Goal: Find specific page/section

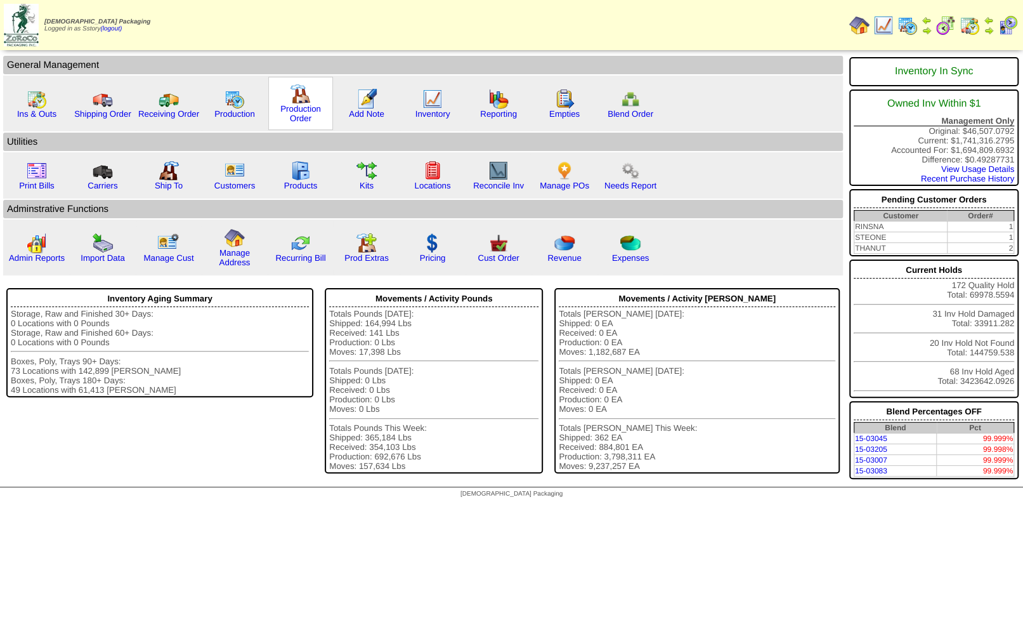
click at [298, 91] on img at bounding box center [301, 94] width 20 height 20
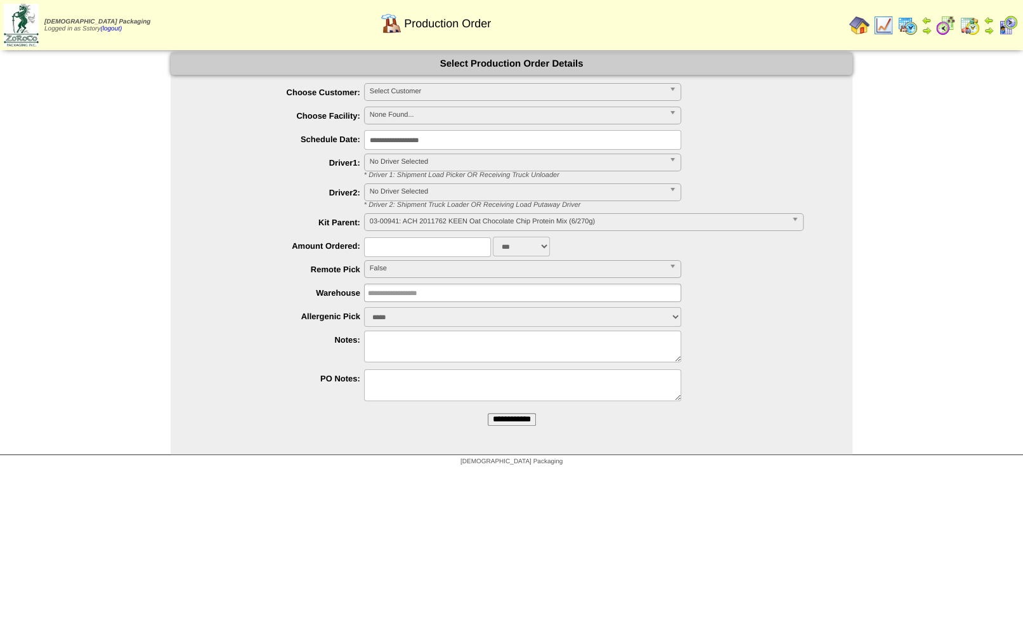
click at [861, 21] on img at bounding box center [859, 25] width 20 height 20
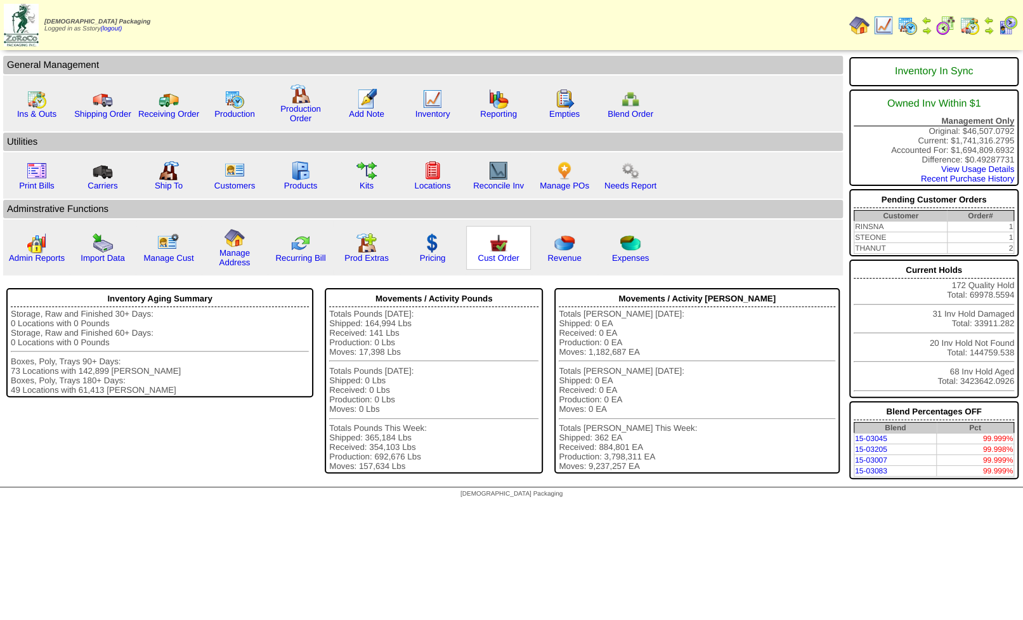
click at [495, 247] on img at bounding box center [498, 243] width 20 height 20
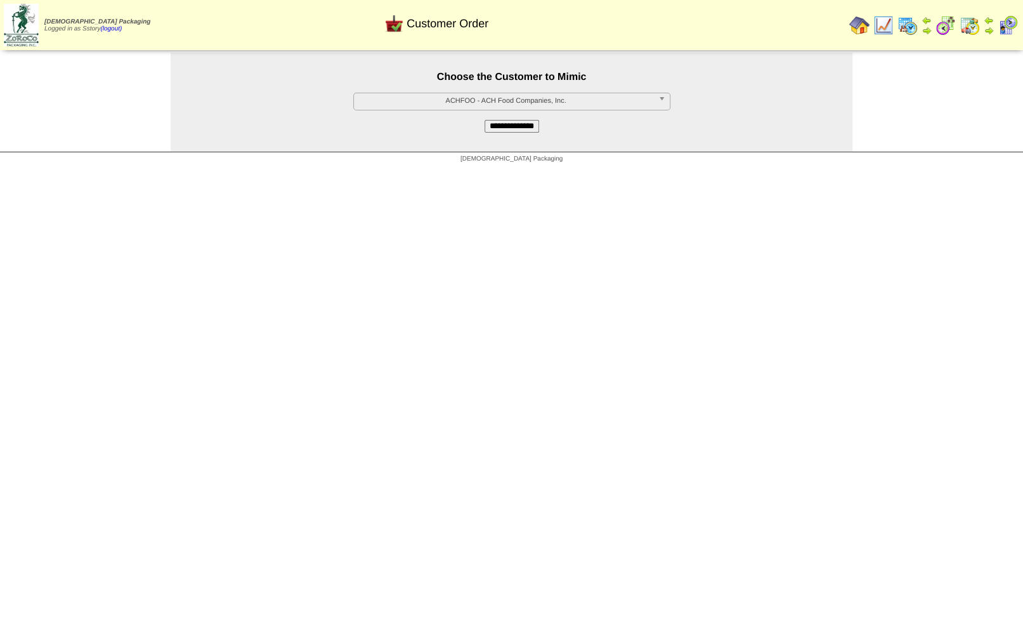
click at [474, 100] on span "ACHFOO - ACH Food Companies, Inc." at bounding box center [506, 100] width 294 height 15
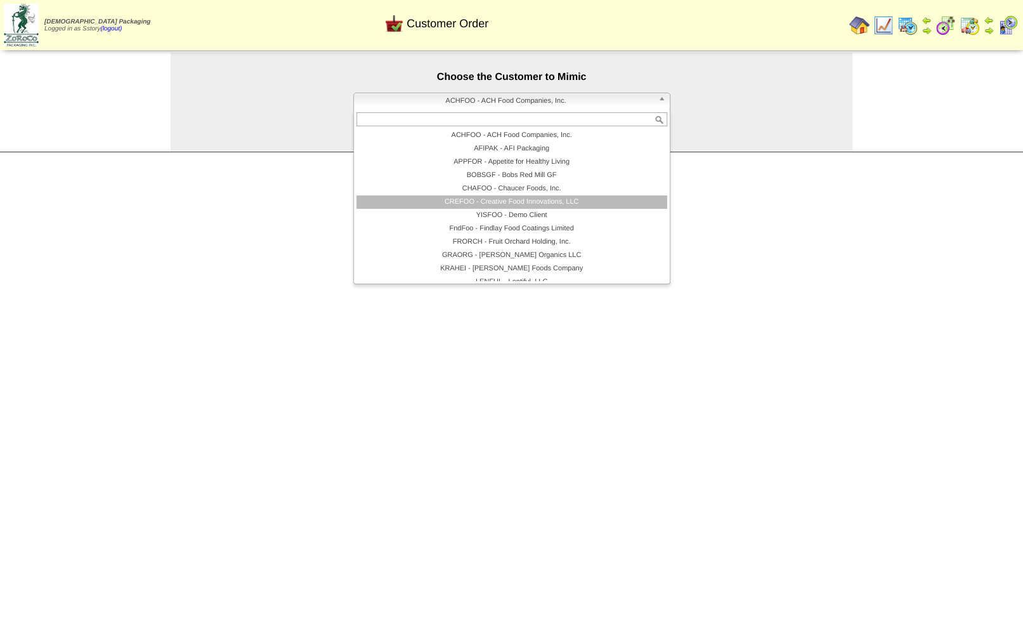
click at [474, 201] on li "CREFOO - Creative Food Innovations, LLC" at bounding box center [512, 201] width 311 height 13
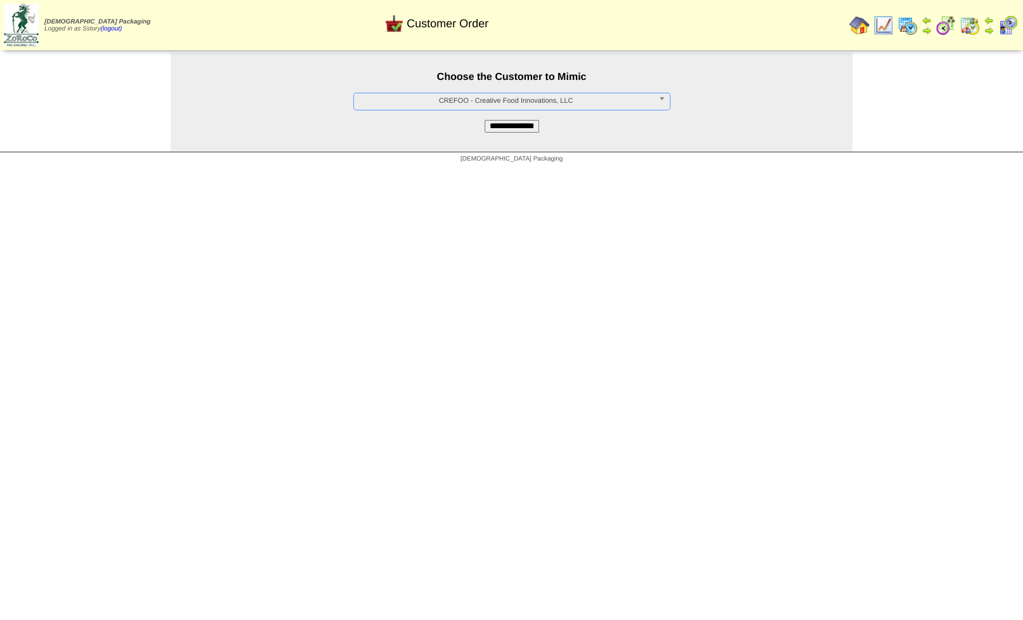
click at [498, 127] on input "**********" at bounding box center [512, 126] width 55 height 13
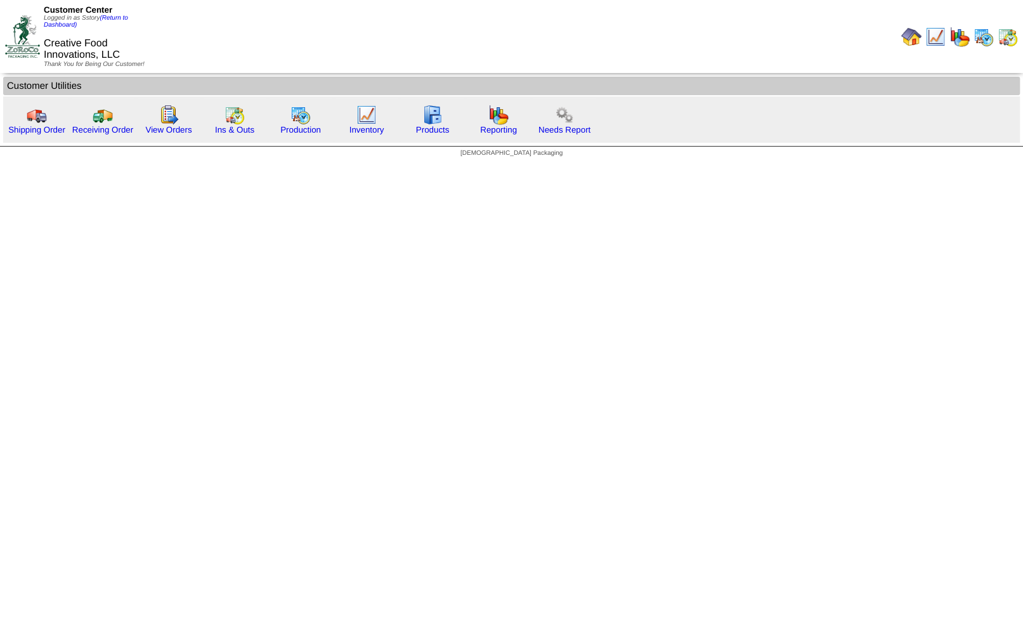
click at [986, 38] on img at bounding box center [984, 37] width 20 height 20
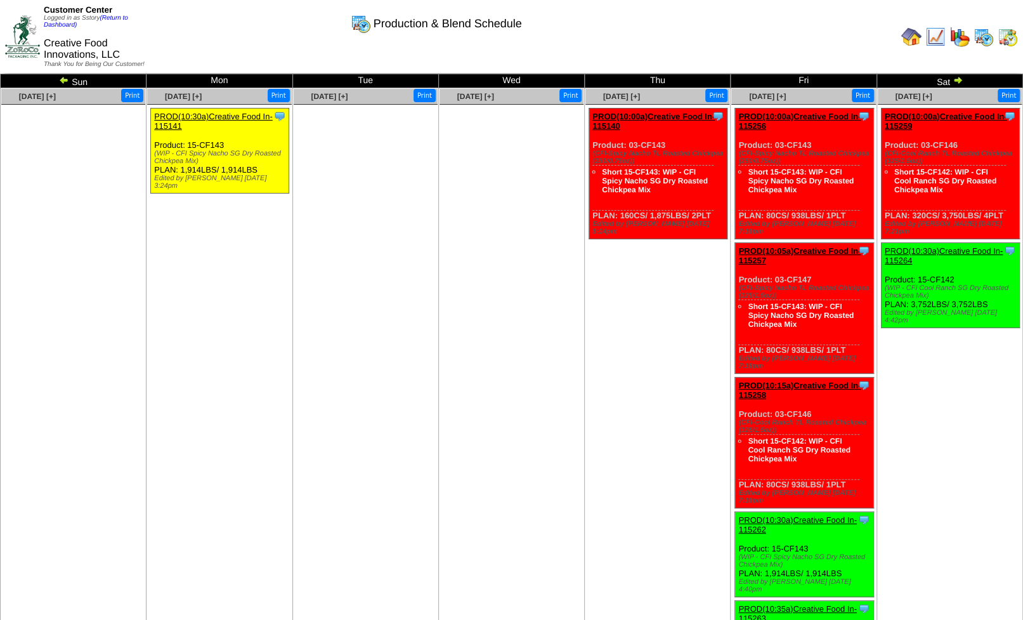
click at [984, 35] on img at bounding box center [984, 37] width 20 height 20
